Goal: Task Accomplishment & Management: Manage account settings

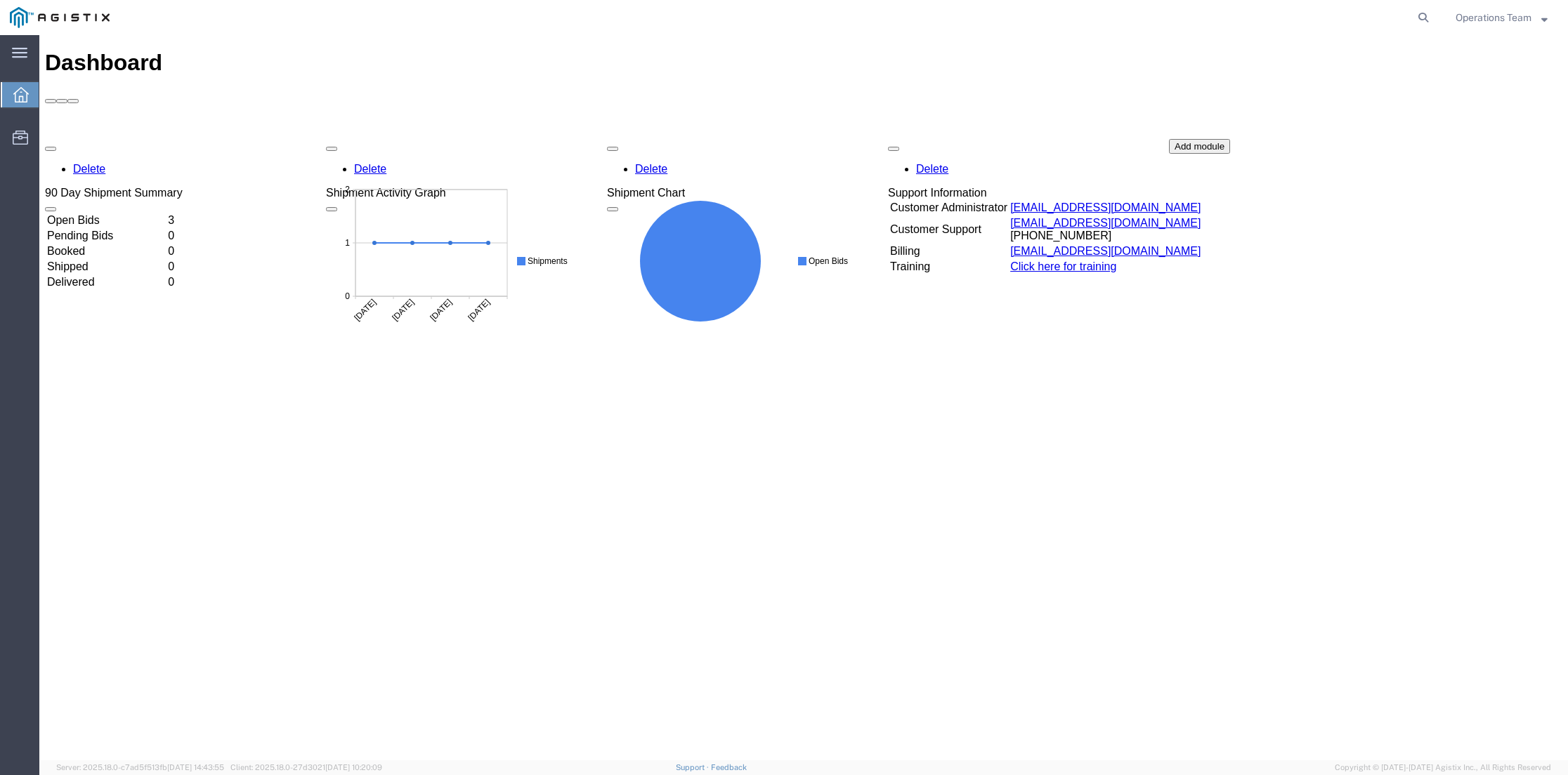
click at [83, 213] on td "Open Bids" at bounding box center [106, 221] width 119 height 14
